Goal: Task Accomplishment & Management: Use online tool/utility

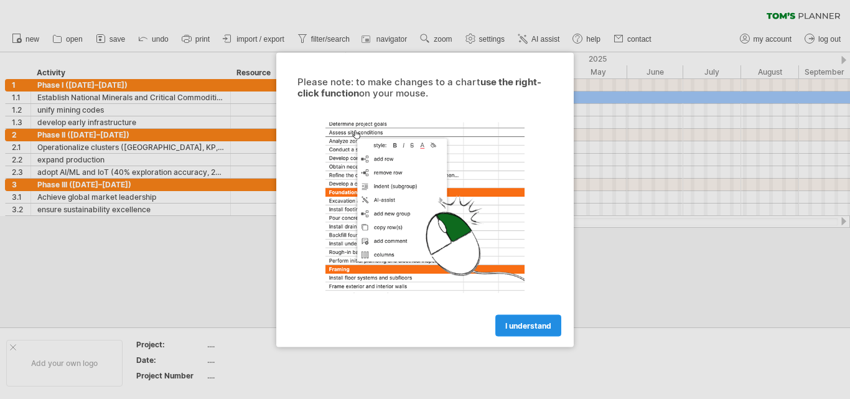
click at [528, 322] on span "I understand" at bounding box center [529, 325] width 46 height 9
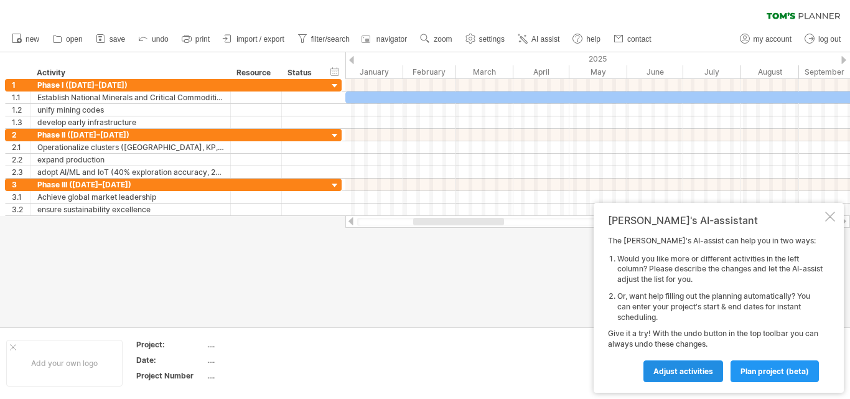
click at [704, 372] on span "Adjust activities" at bounding box center [684, 371] width 60 height 9
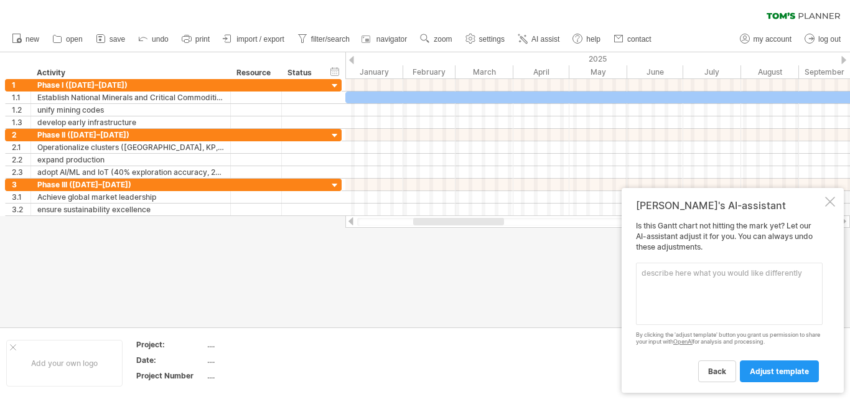
click at [656, 281] on textarea at bounding box center [729, 294] width 187 height 62
click at [682, 279] on textarea "Make colourful" at bounding box center [729, 294] width 187 height 62
click at [685, 273] on textarea "Make colorfull" at bounding box center [729, 294] width 187 height 62
click at [695, 273] on textarea "Make colorfull" at bounding box center [729, 294] width 187 height 62
type textarea "Make colorful"
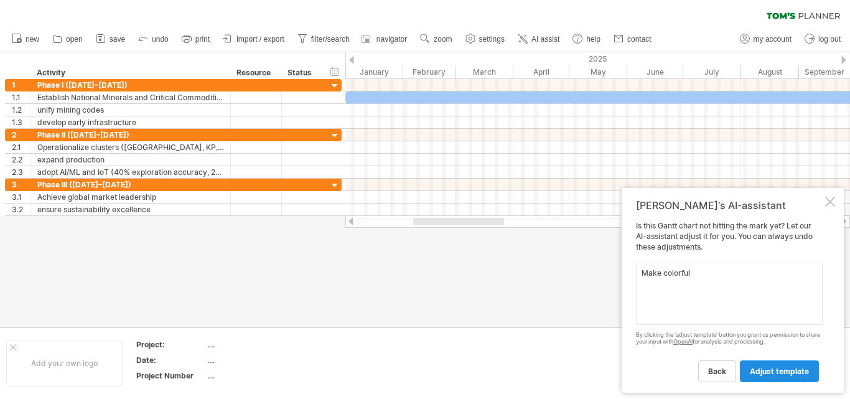
click at [776, 370] on span "adjust template" at bounding box center [779, 371] width 59 height 9
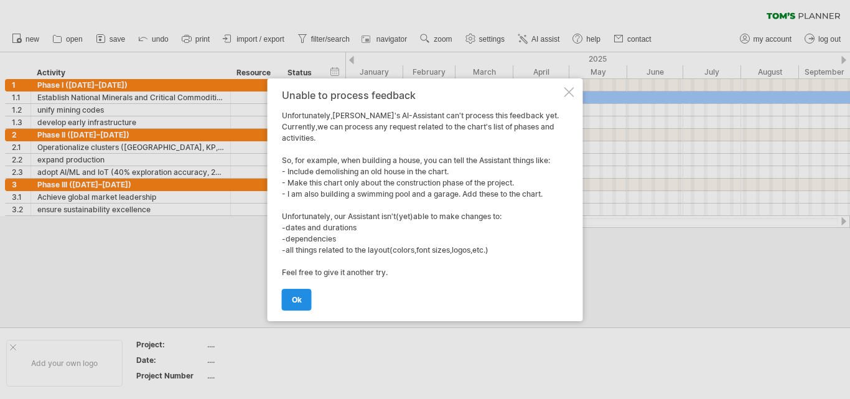
click at [303, 298] on link "ok" at bounding box center [297, 300] width 30 height 22
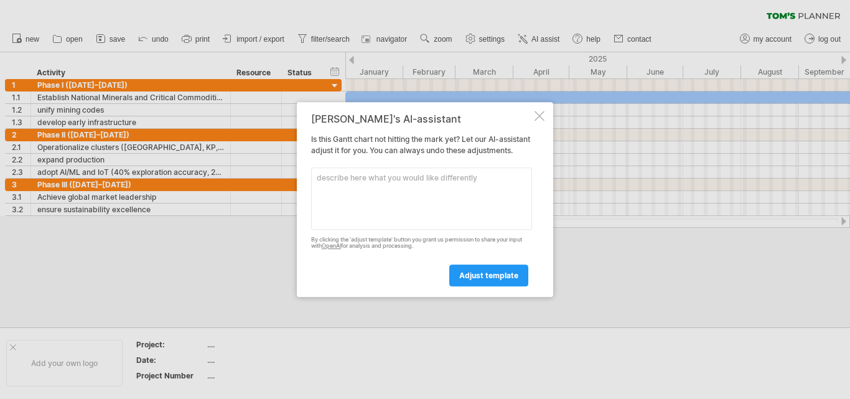
drag, startPoint x: 486, startPoint y: 280, endPoint x: 493, endPoint y: 296, distance: 18.2
click at [493, 296] on div "Tom's AI-assistant Is this Gantt chart not hitting the mark yet? Let our AI-ass…" at bounding box center [425, 199] width 256 height 195
click at [357, 192] on textarea at bounding box center [421, 198] width 221 height 62
type textarea "Make more visible"
click at [501, 286] on link "adjust template" at bounding box center [488, 276] width 79 height 22
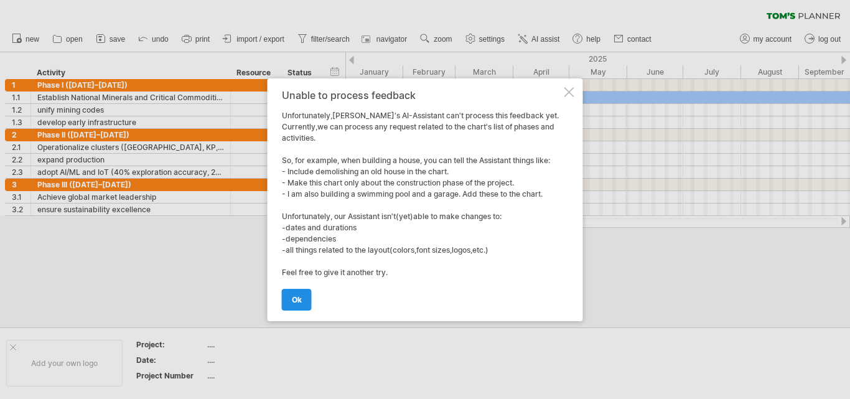
click at [296, 292] on link "ok" at bounding box center [297, 300] width 30 height 22
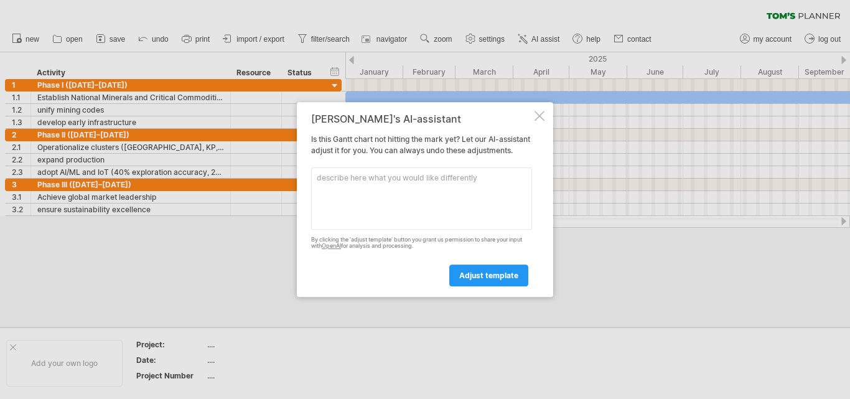
click at [538, 111] on div at bounding box center [540, 116] width 10 height 10
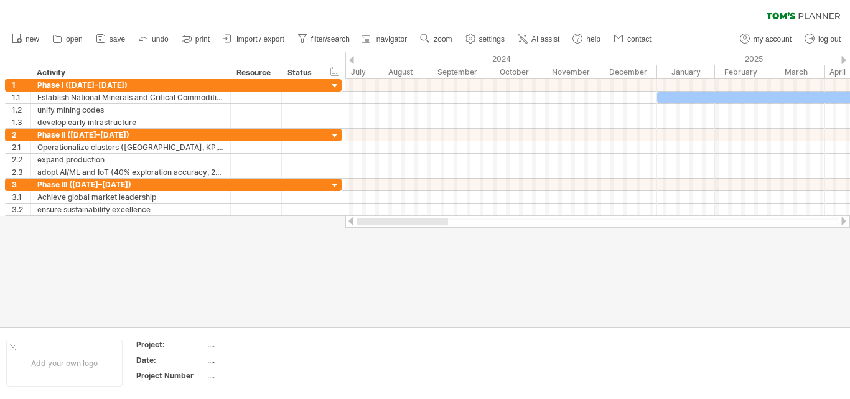
drag, startPoint x: 450, startPoint y: 222, endPoint x: 338, endPoint y: 235, distance: 112.8
click at [338, 235] on div "Trying to reach plan.tomsplanner.com Connected again... 0% clear filter new 1" at bounding box center [425, 199] width 850 height 399
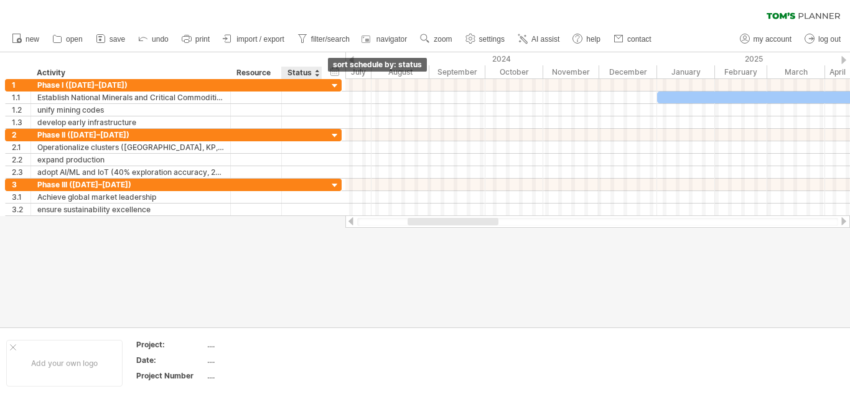
click at [317, 77] on div at bounding box center [316, 73] width 5 height 12
click at [491, 44] on link "settings" at bounding box center [486, 39] width 46 height 16
select select "*"
select select "**"
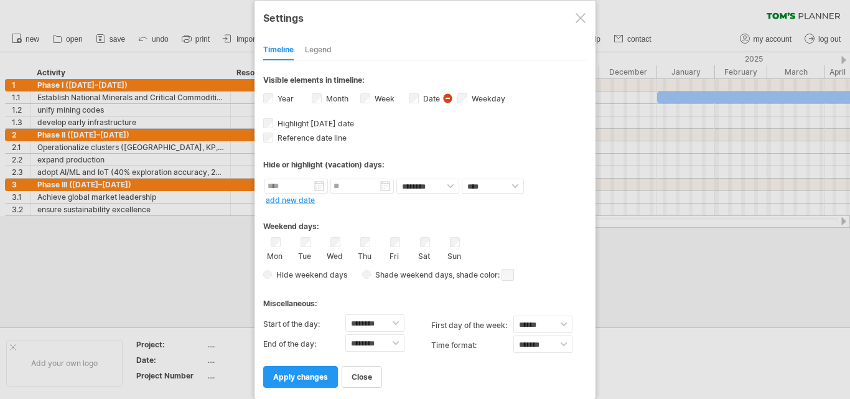
click at [326, 54] on div "Legend" at bounding box center [318, 50] width 27 height 20
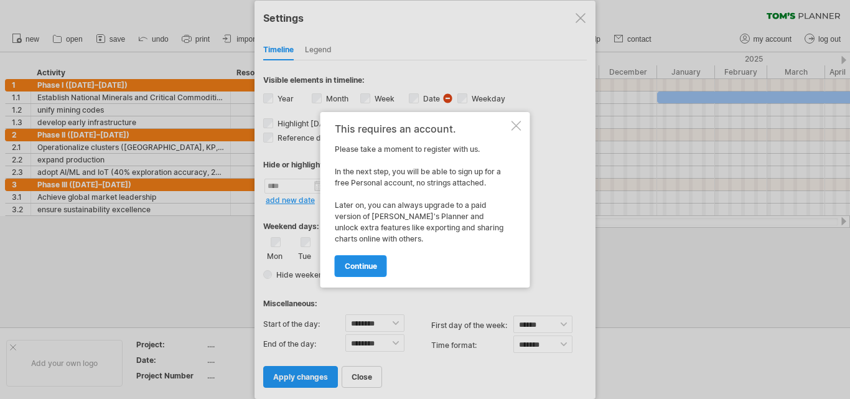
click at [376, 270] on span "continue" at bounding box center [361, 265] width 32 height 9
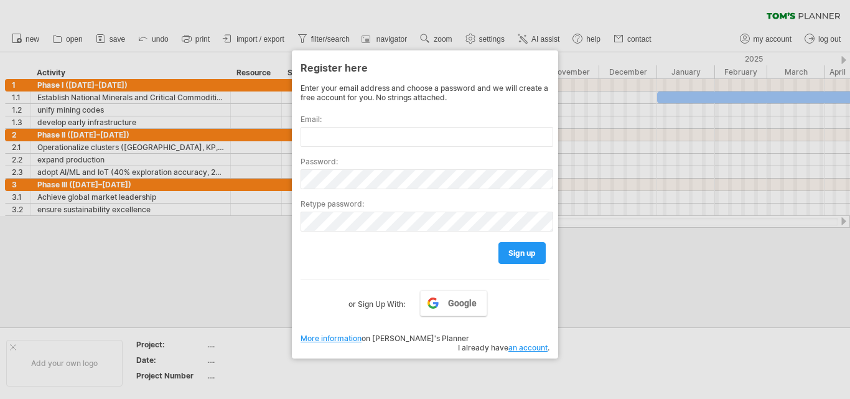
click at [581, 282] on div at bounding box center [425, 199] width 850 height 399
click at [259, 223] on div at bounding box center [425, 199] width 850 height 399
click at [496, 40] on div at bounding box center [425, 199] width 850 height 399
click at [495, 40] on div at bounding box center [425, 199] width 850 height 399
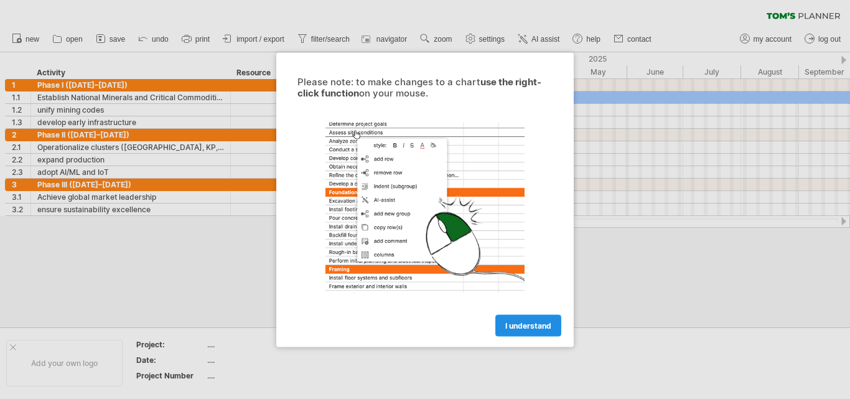
click at [529, 329] on span "I understand" at bounding box center [529, 325] width 46 height 9
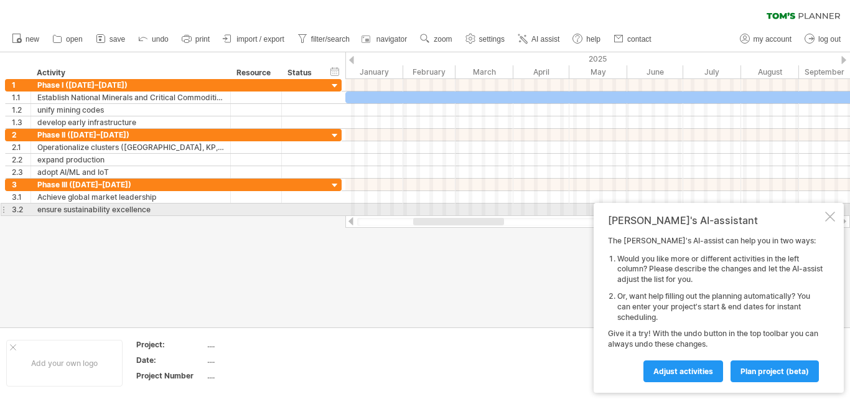
click at [830, 212] on div at bounding box center [830, 217] width 10 height 10
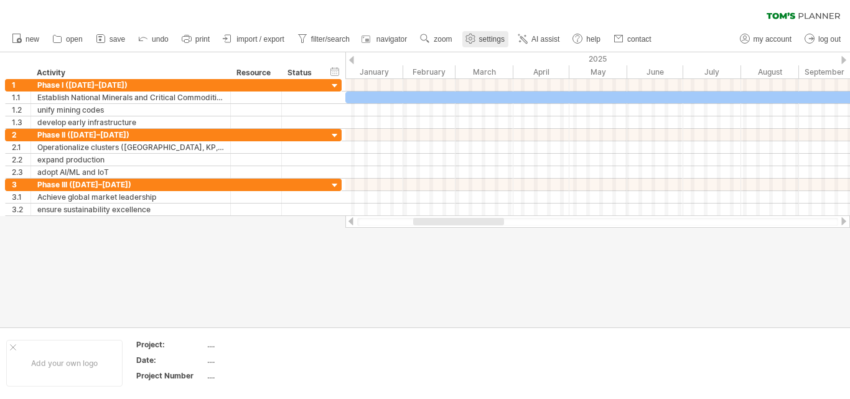
click at [500, 40] on span "settings" at bounding box center [492, 39] width 26 height 9
select select "*"
select select "**"
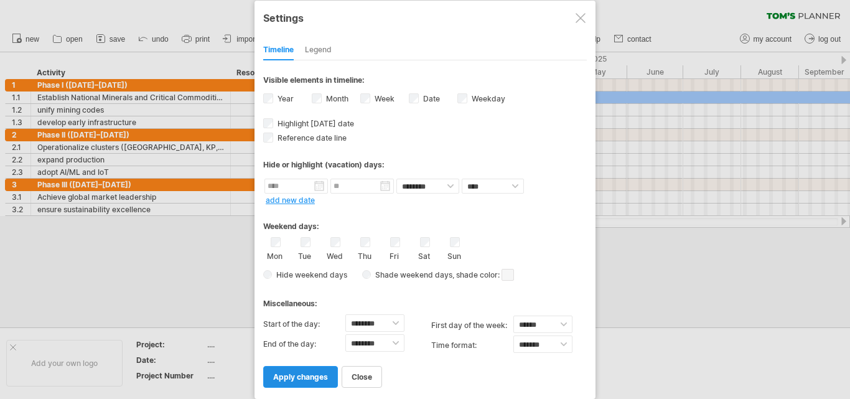
click at [310, 380] on span "apply changes" at bounding box center [300, 376] width 55 height 9
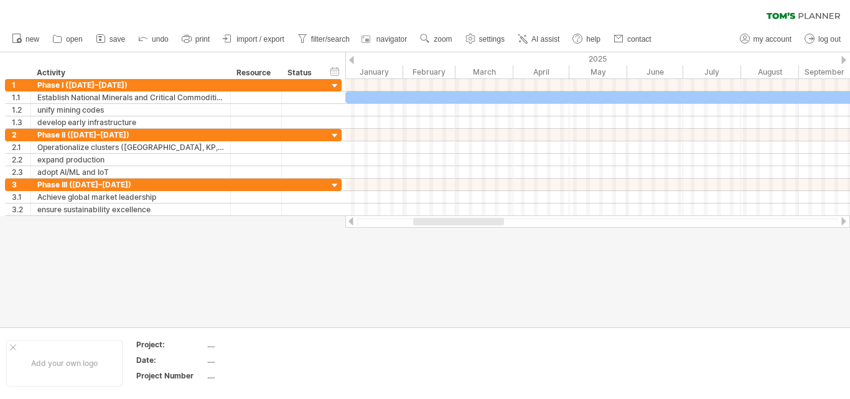
click at [844, 57] on div at bounding box center [844, 60] width 5 height 8
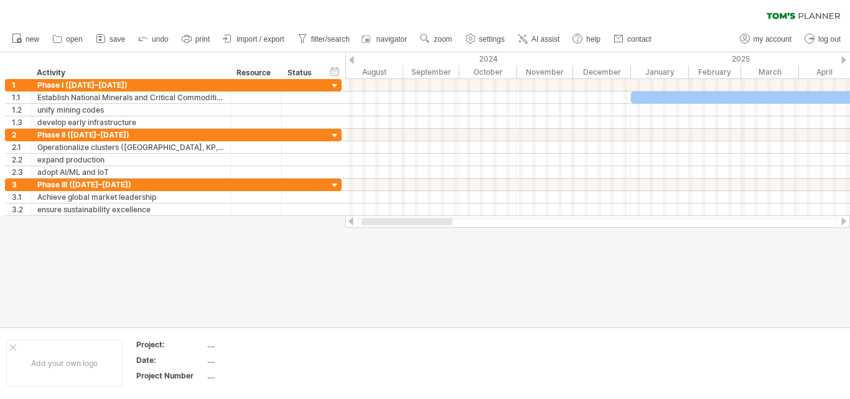
drag, startPoint x: 492, startPoint y: 222, endPoint x: 430, endPoint y: 219, distance: 61.7
click at [430, 219] on div at bounding box center [407, 221] width 91 height 7
click at [496, 39] on span "settings" at bounding box center [492, 39] width 26 height 9
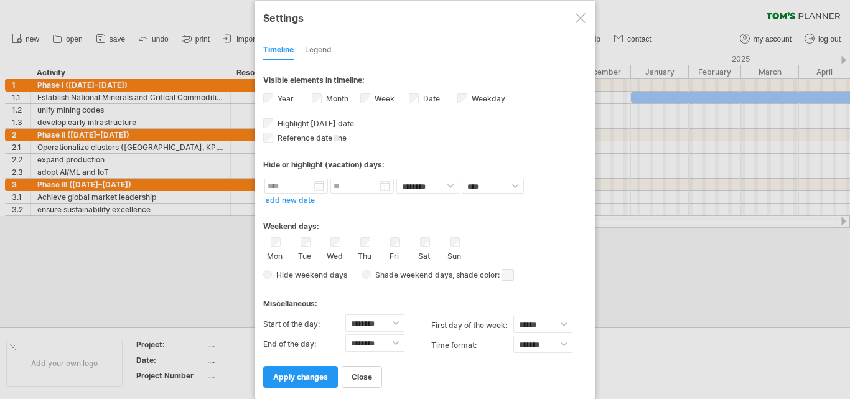
click at [314, 52] on div "Legend" at bounding box center [318, 50] width 27 height 20
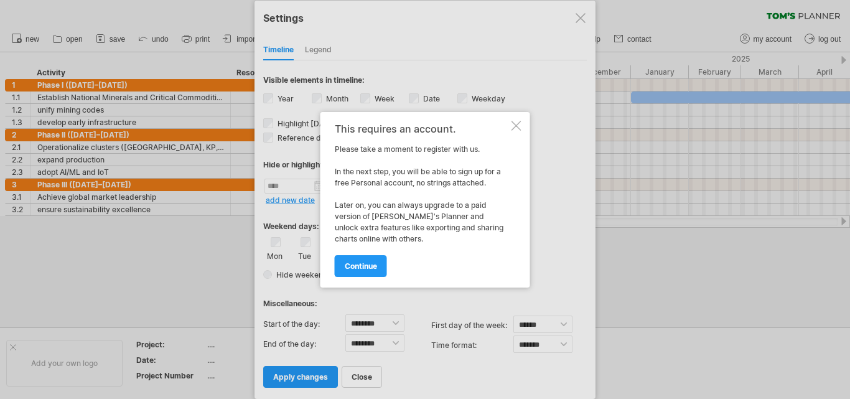
click at [518, 127] on div at bounding box center [517, 126] width 10 height 10
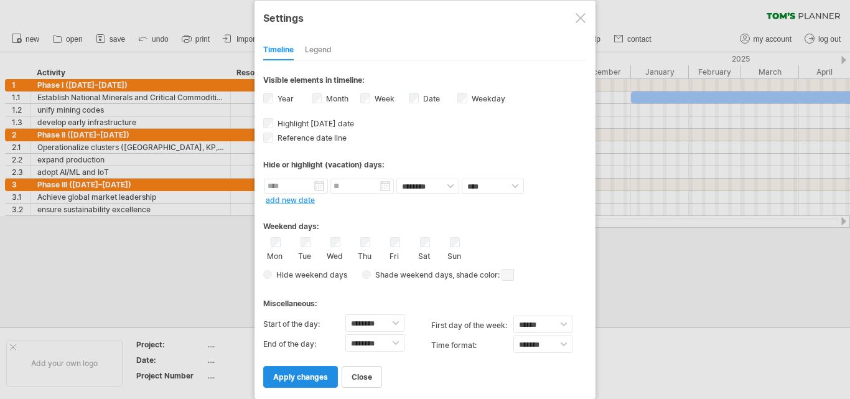
click at [315, 376] on span "apply changes" at bounding box center [300, 376] width 55 height 9
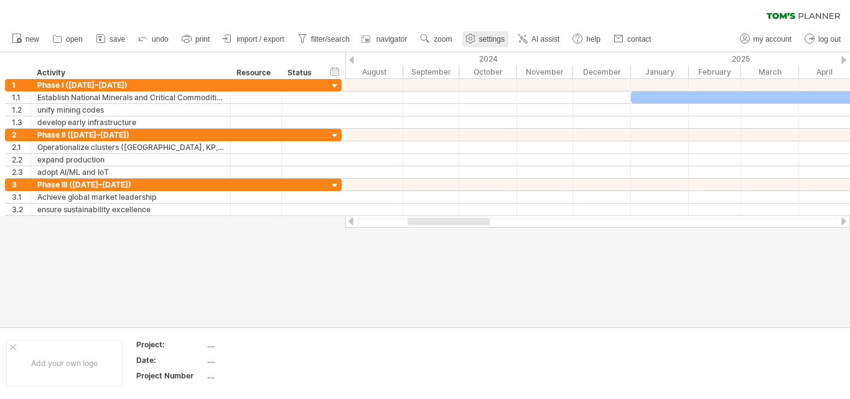
click at [492, 40] on span "settings" at bounding box center [492, 39] width 26 height 9
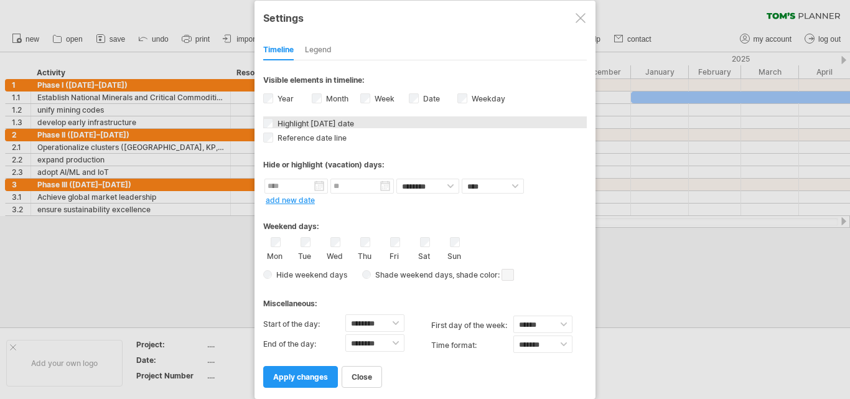
click at [274, 122] on div "Highlight [DATE] date [DATE] date in the timeline will be colored blue and, whe…" at bounding box center [425, 122] width 324 height 12
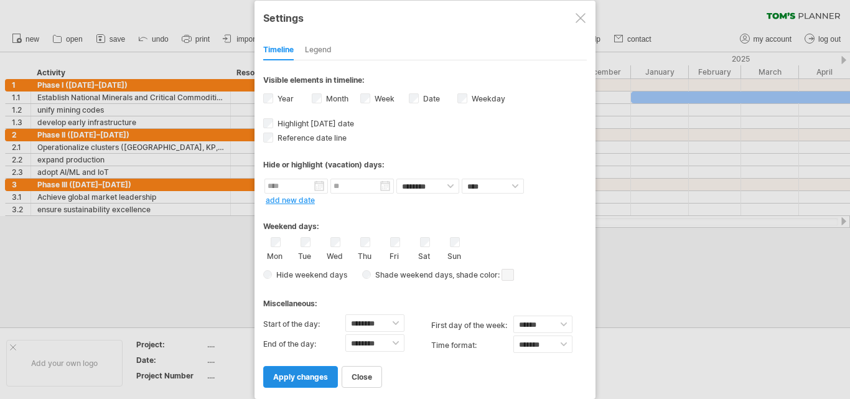
click at [319, 375] on span "apply changes" at bounding box center [300, 376] width 55 height 9
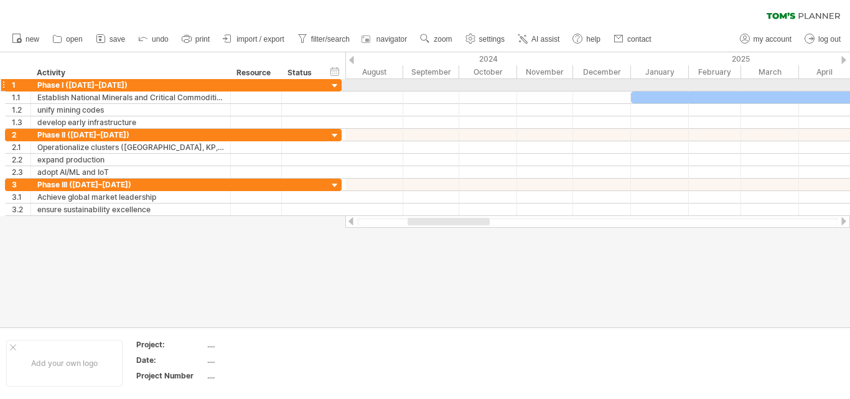
click at [332, 85] on div at bounding box center [335, 86] width 12 height 12
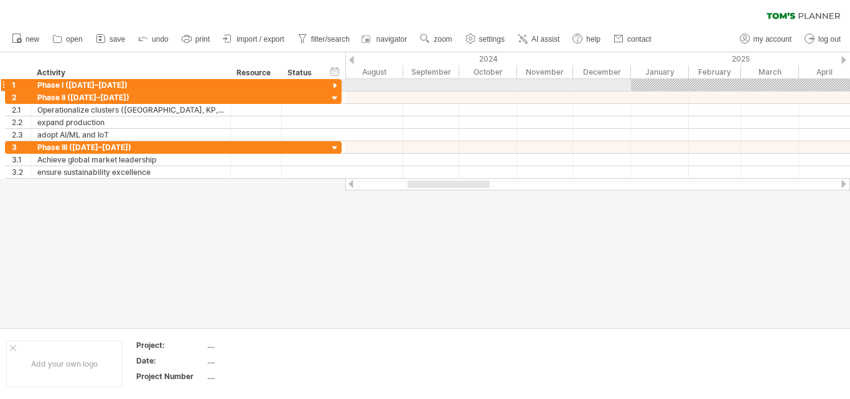
click at [333, 84] on div at bounding box center [335, 86] width 12 height 12
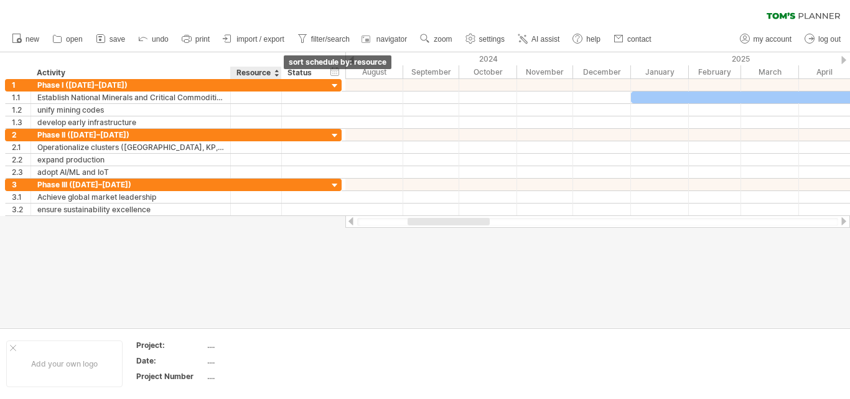
click at [276, 74] on div at bounding box center [276, 73] width 5 height 12
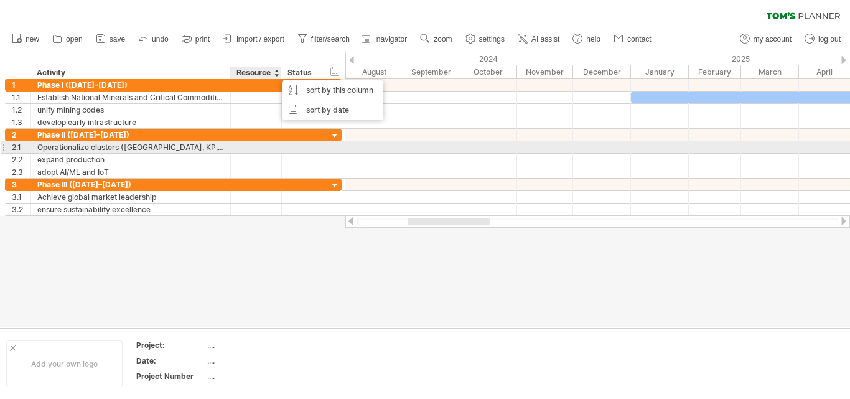
click at [441, 144] on div at bounding box center [598, 147] width 505 height 12
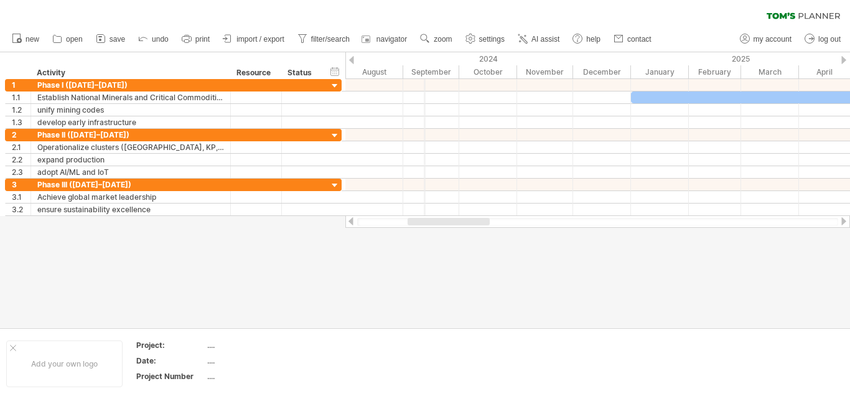
click at [425, 71] on div "September" at bounding box center [431, 71] width 56 height 13
click at [390, 37] on span "navigator" at bounding box center [392, 39] width 31 height 9
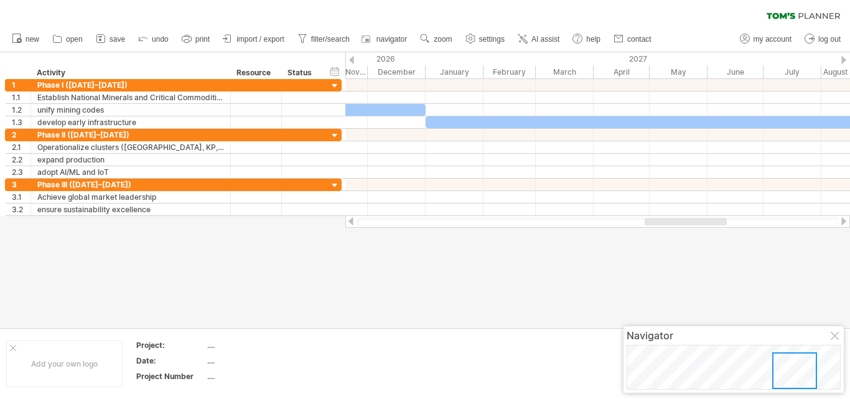
click at [835, 337] on div at bounding box center [836, 337] width 10 height 10
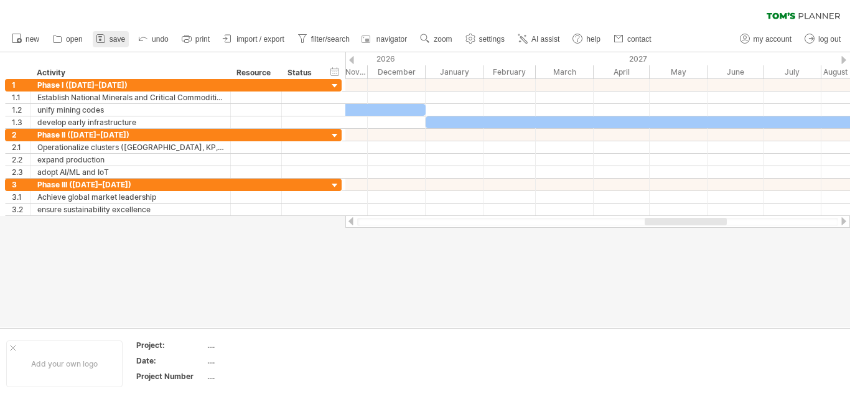
click at [116, 39] on span "save" at bounding box center [118, 39] width 16 height 9
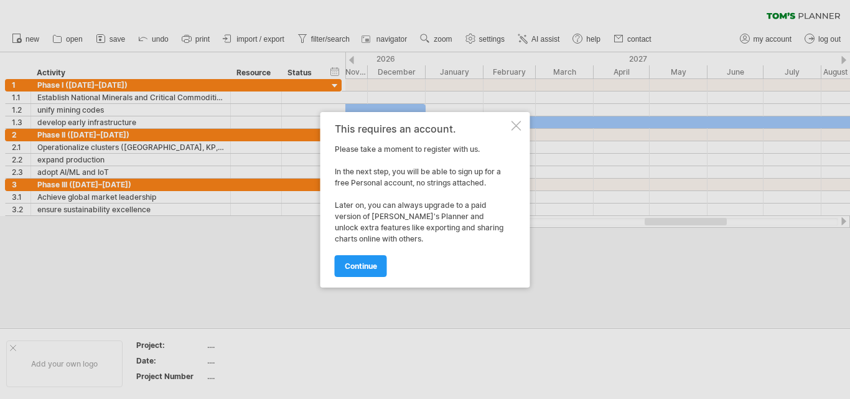
click at [516, 125] on div at bounding box center [517, 126] width 10 height 10
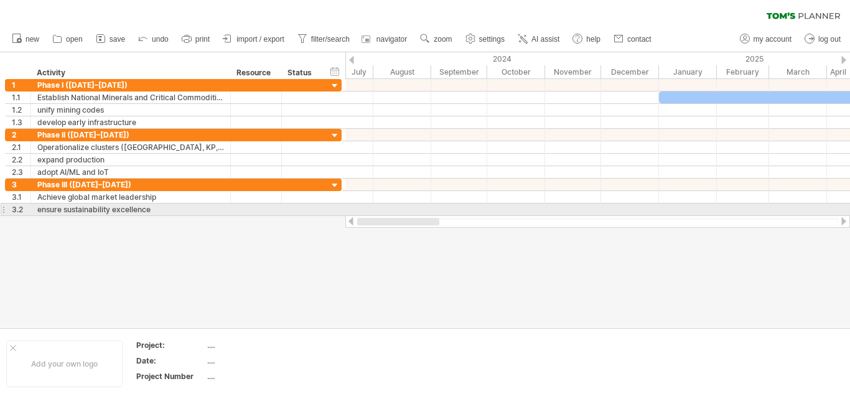
drag, startPoint x: 710, startPoint y: 221, endPoint x: 388, endPoint y: 216, distance: 321.9
click at [388, 216] on div at bounding box center [598, 221] width 505 height 12
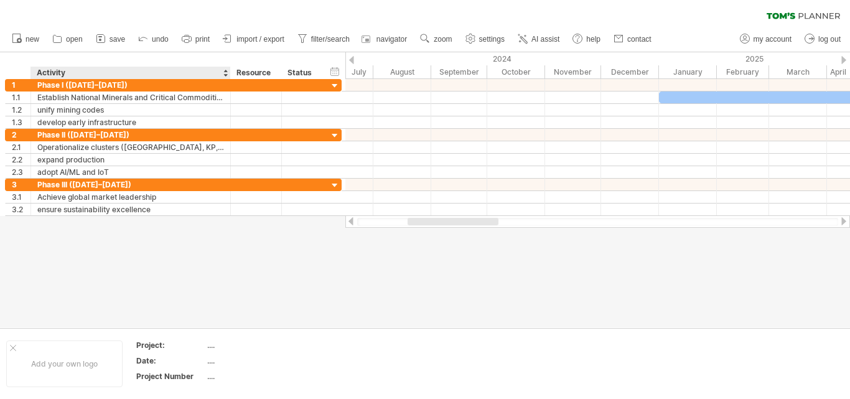
click at [194, 73] on div "Activity" at bounding box center [130, 73] width 187 height 12
click at [26, 40] on span "new" at bounding box center [33, 39] width 14 height 9
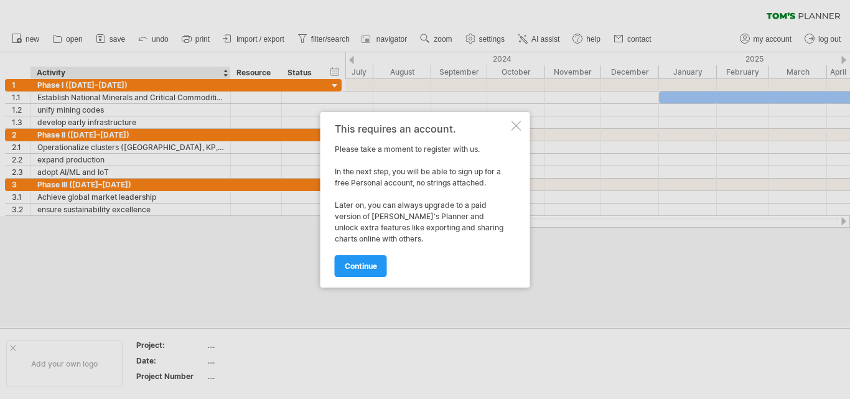
click at [519, 125] on div at bounding box center [517, 126] width 10 height 10
